Goal: Task Accomplishment & Management: Complete application form

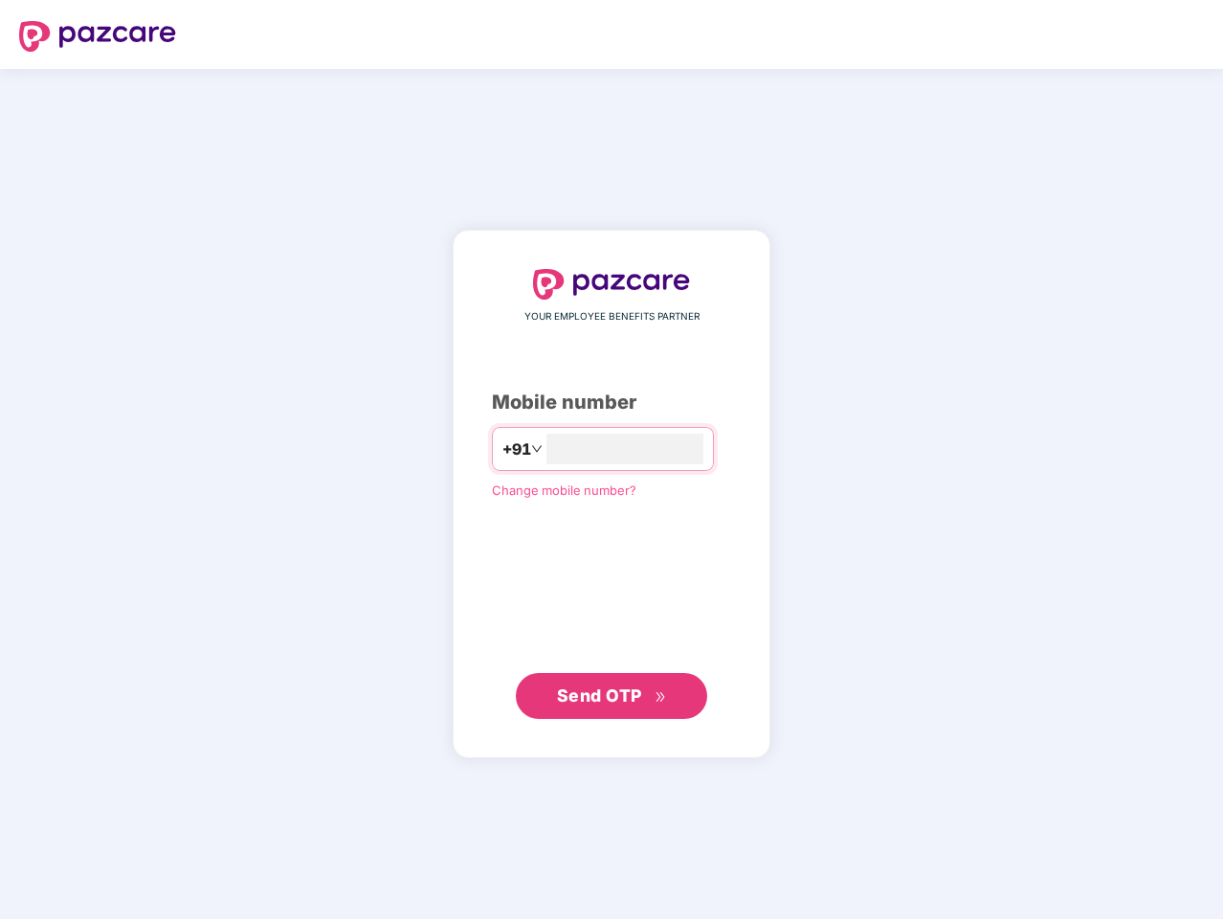
click at [611, 459] on input "number" at bounding box center [624, 448] width 157 height 31
click at [98, 36] on img at bounding box center [97, 36] width 157 height 31
click at [502, 449] on span "+91" at bounding box center [516, 449] width 29 height 24
click at [611, 696] on span "Send OTP" at bounding box center [599, 694] width 85 height 20
